Goal: Task Accomplishment & Management: Manage account settings

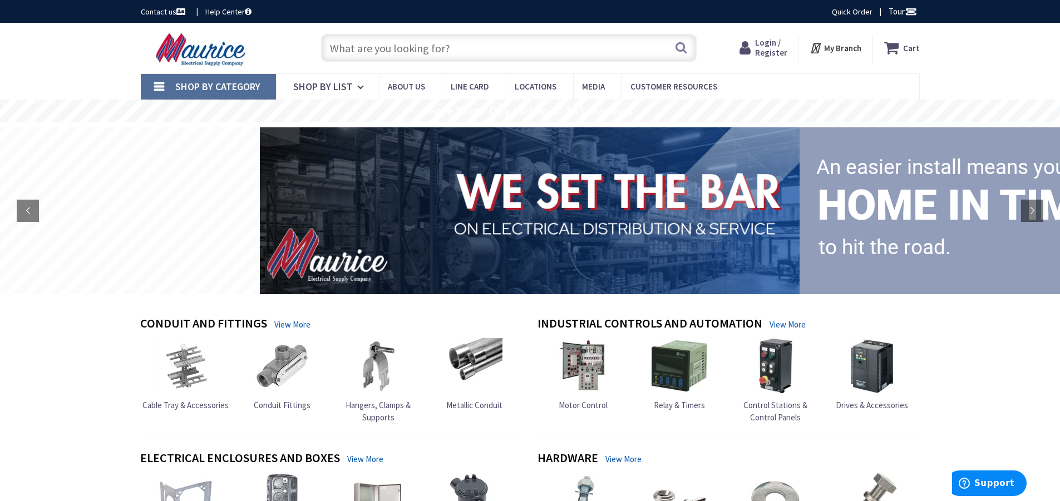
click at [767, 43] on span "Login / Register" at bounding box center [771, 47] width 32 height 21
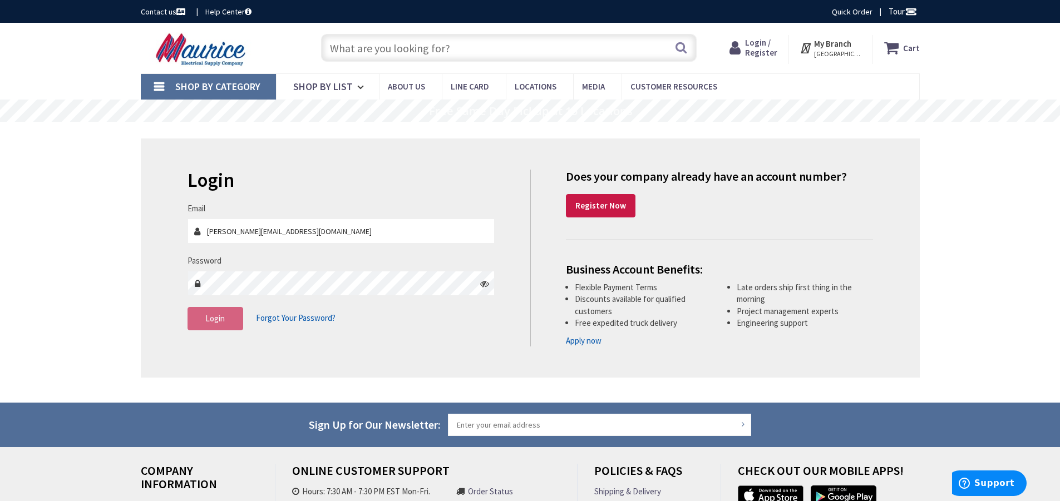
type input "[PERSON_NAME][EMAIL_ADDRESS][DOMAIN_NAME]"
click at [215, 324] on button "Login" at bounding box center [215, 318] width 56 height 23
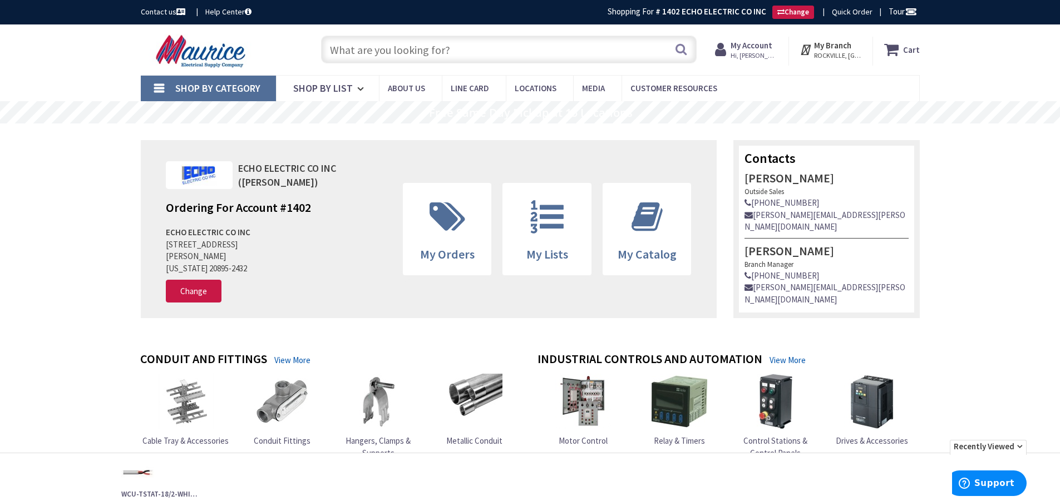
click at [497, 53] on input "text" at bounding box center [508, 50] width 375 height 28
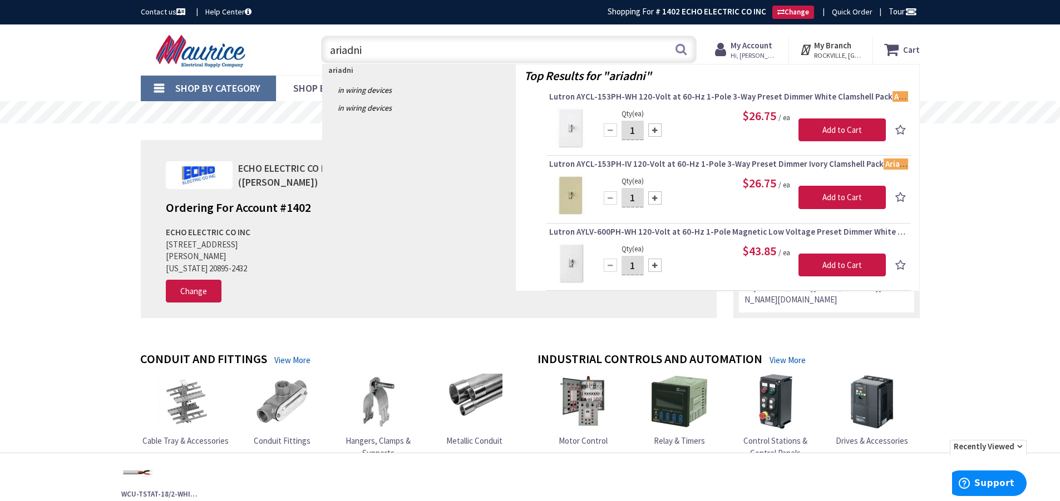
type input "ariadni"
